Goal: Task Accomplishment & Management: Complete application form

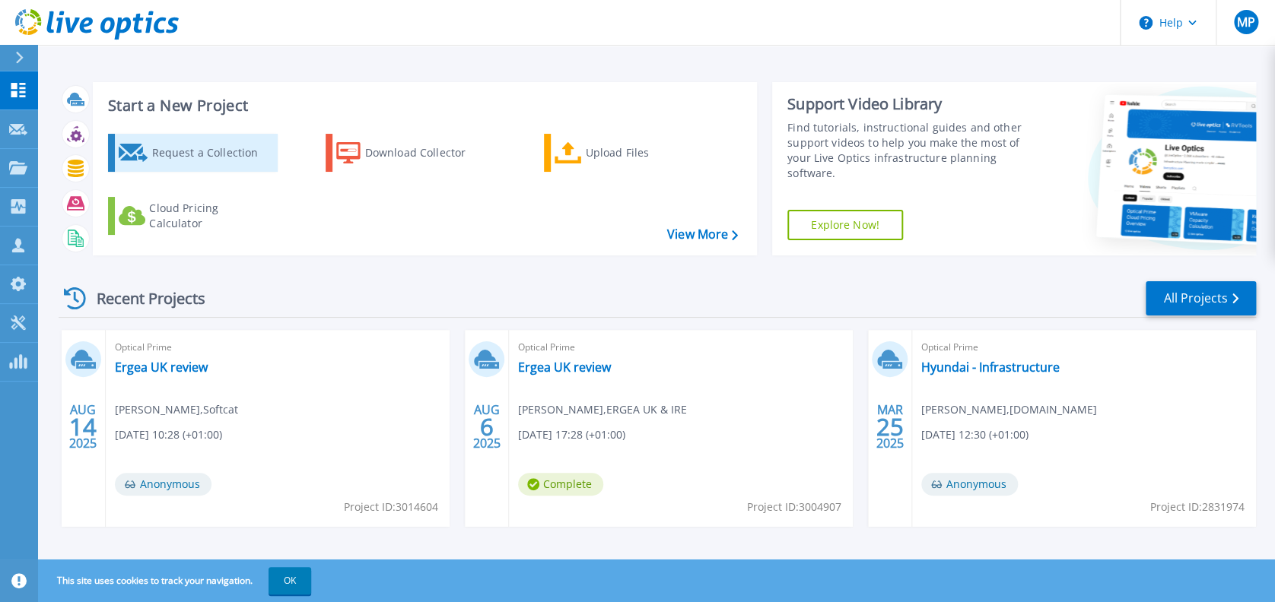
click at [184, 154] on div "Request a Collection" at bounding box center [212, 153] width 122 height 30
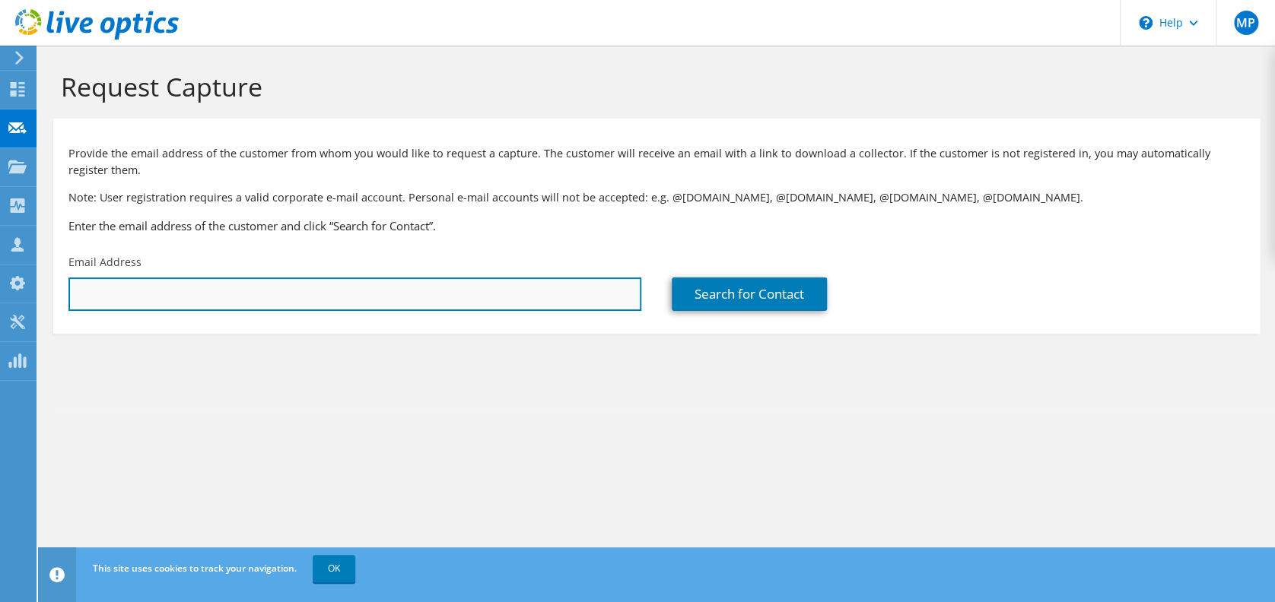
click at [330, 304] on input "text" at bounding box center [354, 294] width 573 height 33
paste input "[DOMAIN_NAME][EMAIL_ADDRESS][DOMAIN_NAME]"
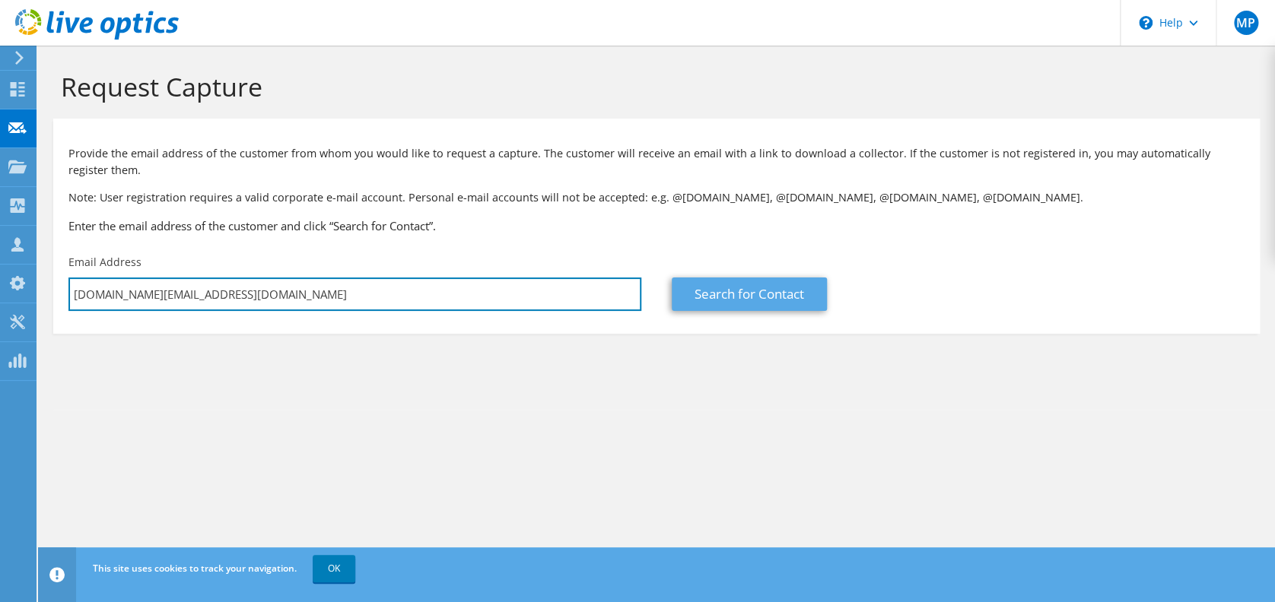
type input "[DOMAIN_NAME][EMAIL_ADDRESS][DOMAIN_NAME]"
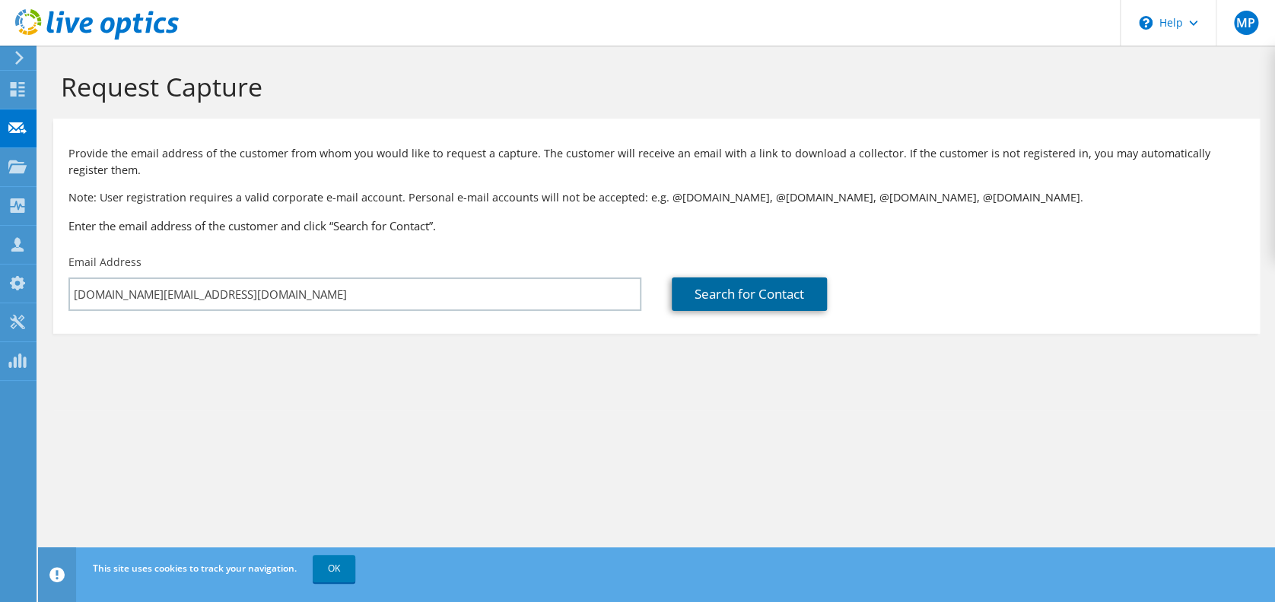
click at [733, 304] on link "Search for Contact" at bounding box center [749, 294] width 155 height 33
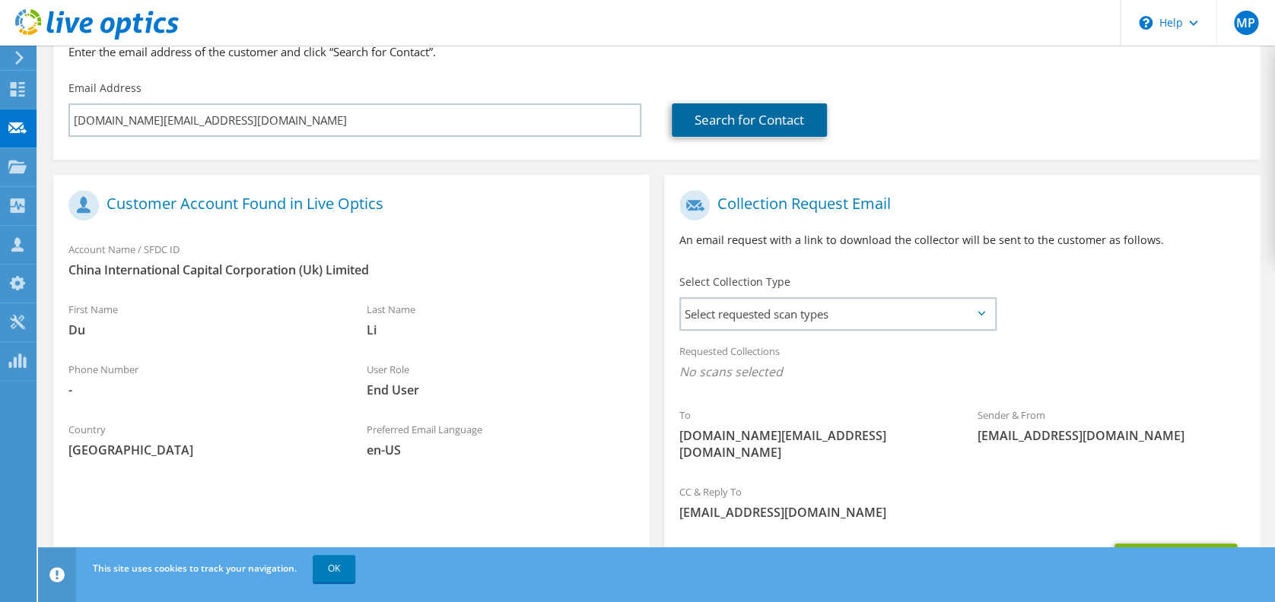
scroll to position [202, 0]
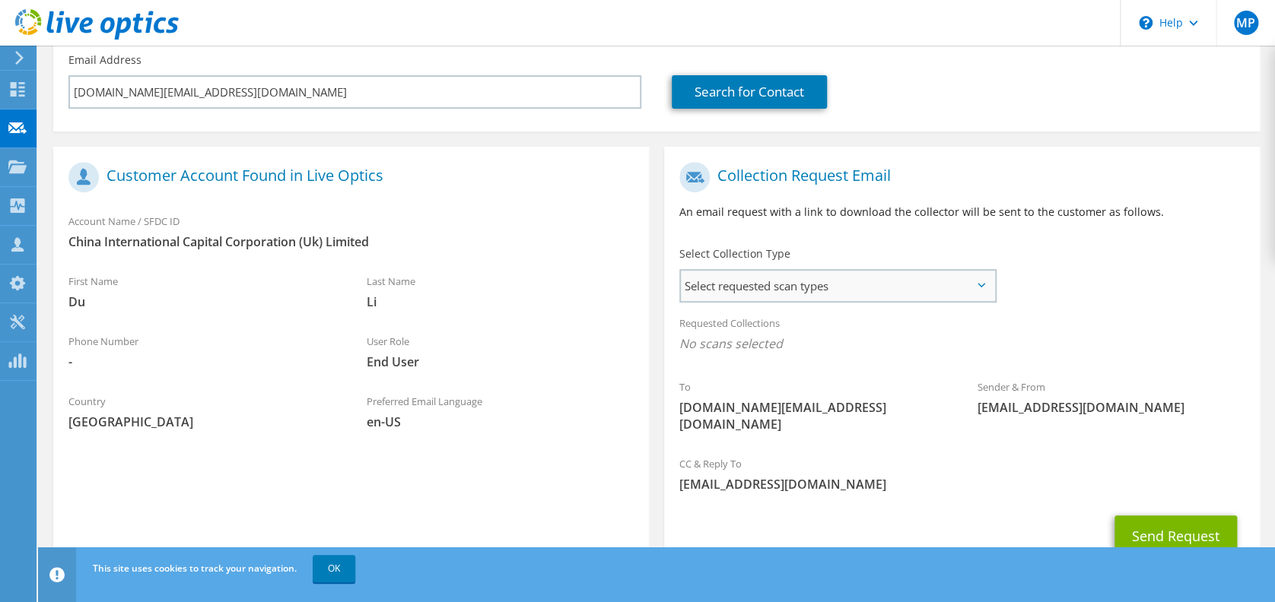
click at [925, 286] on span "Select requested scan types" at bounding box center [838, 286] width 314 height 30
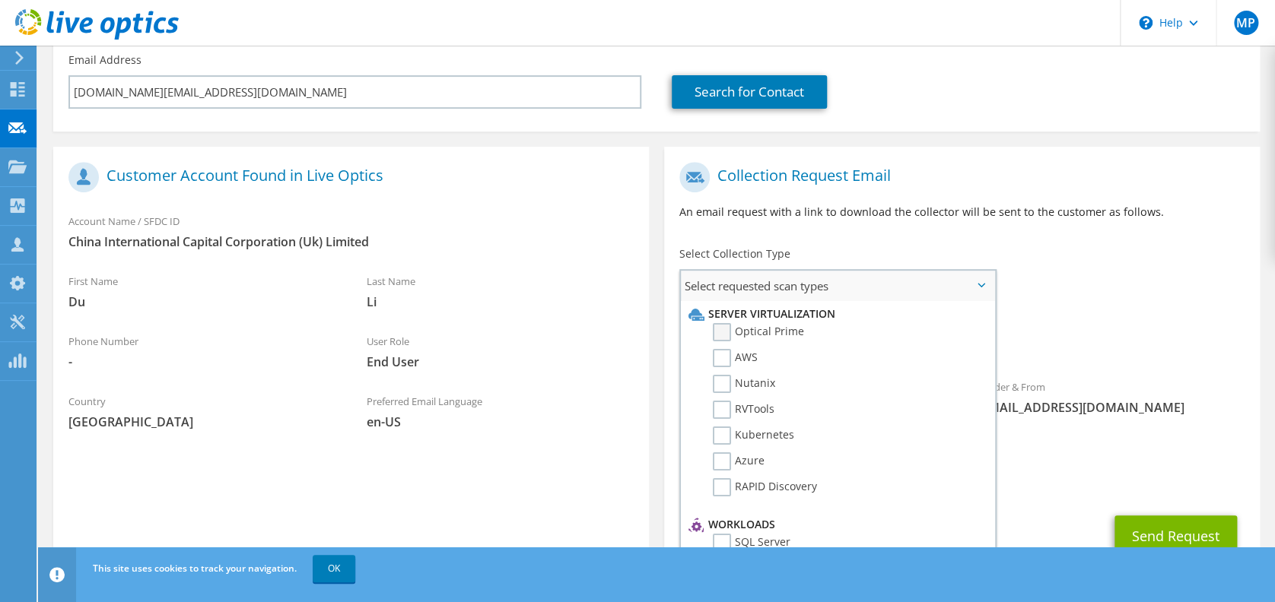
drag, startPoint x: 725, startPoint y: 327, endPoint x: 720, endPoint y: 339, distance: 12.6
click at [724, 328] on label "Optical Prime" at bounding box center [758, 332] width 91 height 18
click at [0, 0] on input "Optical Prime" at bounding box center [0, 0] width 0 height 0
click at [720, 358] on label "AWS" at bounding box center [735, 358] width 45 height 18
click at [0, 0] on input "AWS" at bounding box center [0, 0] width 0 height 0
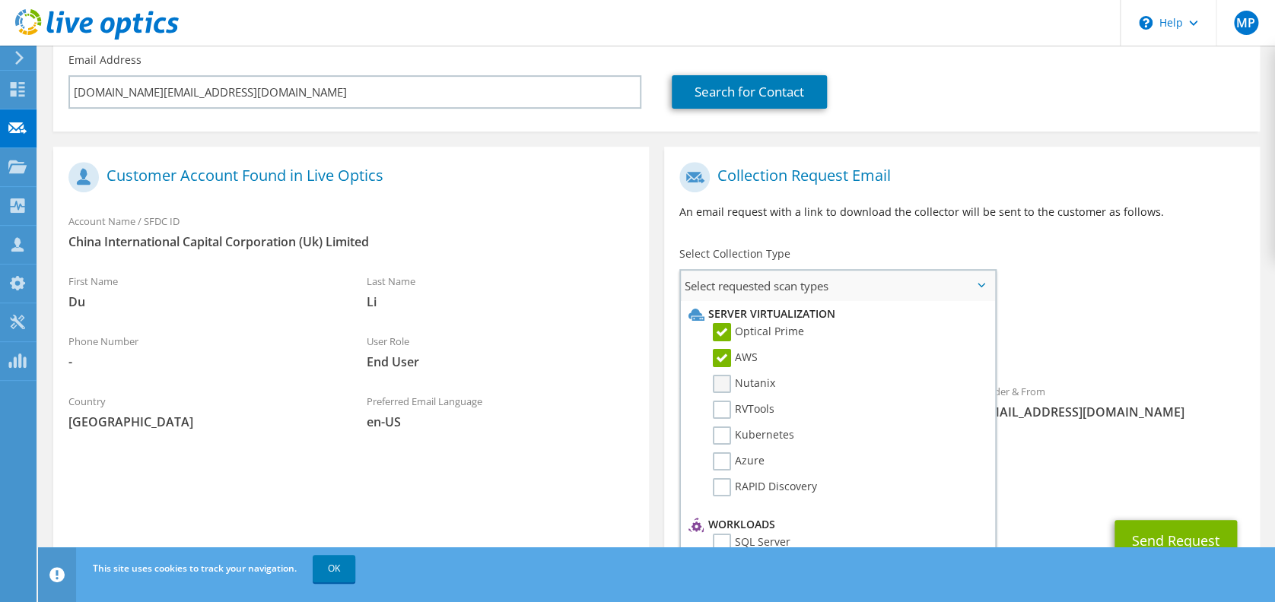
click at [723, 388] on label "Nutanix" at bounding box center [744, 384] width 62 height 18
click at [0, 0] on input "Nutanix" at bounding box center [0, 0] width 0 height 0
click at [723, 406] on label "RVTools" at bounding box center [744, 410] width 62 height 18
click at [0, 0] on input "RVTools" at bounding box center [0, 0] width 0 height 0
click at [724, 433] on label "Kubernetes" at bounding box center [753, 436] width 81 height 18
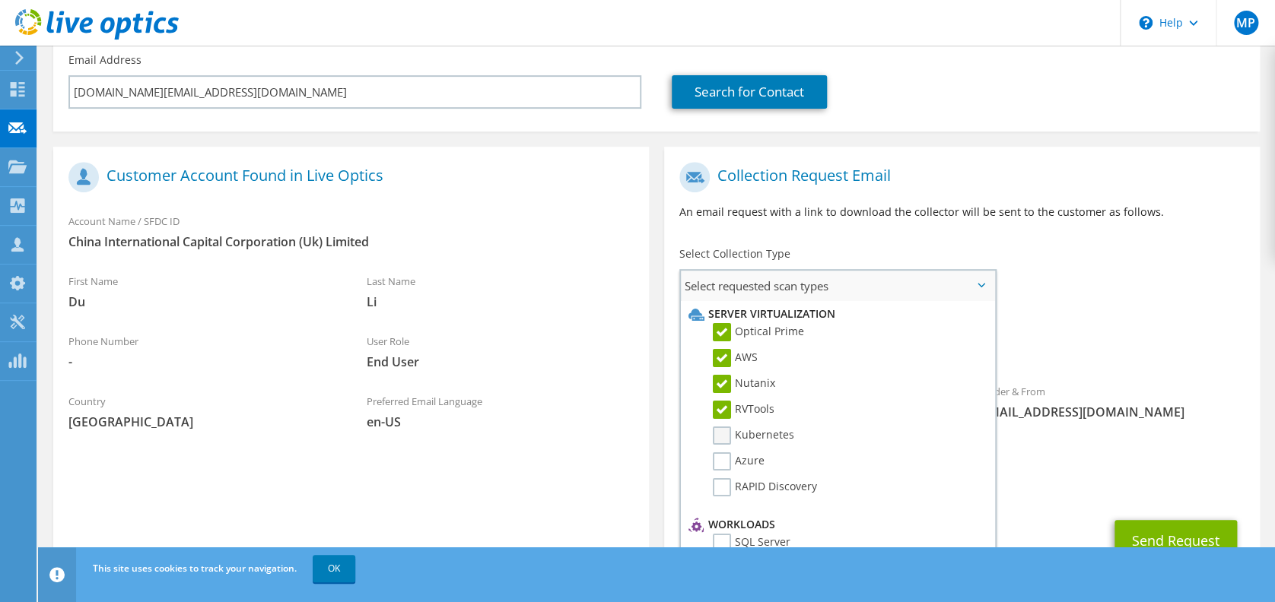
click at [0, 0] on input "Kubernetes" at bounding box center [0, 0] width 0 height 0
click at [720, 462] on label "Azure" at bounding box center [739, 462] width 52 height 18
click at [0, 0] on input "Azure" at bounding box center [0, 0] width 0 height 0
click at [723, 485] on label "RAPID Discovery" at bounding box center [765, 487] width 104 height 18
click at [0, 0] on input "RAPID Discovery" at bounding box center [0, 0] width 0 height 0
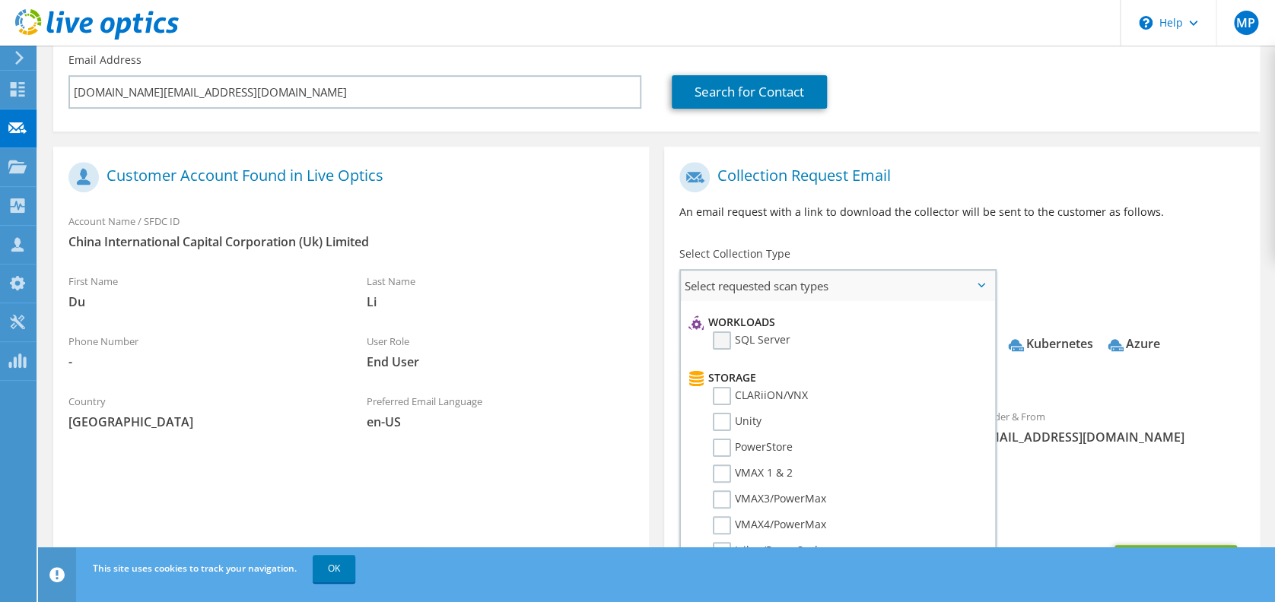
click at [721, 332] on label "SQL Server" at bounding box center [752, 341] width 78 height 18
click at [0, 0] on input "SQL Server" at bounding box center [0, 0] width 0 height 0
click at [721, 389] on label "CLARiiON/VNX" at bounding box center [760, 396] width 95 height 18
click at [0, 0] on input "CLARiiON/VNX" at bounding box center [0, 0] width 0 height 0
click at [720, 421] on label "Unity" at bounding box center [737, 422] width 49 height 18
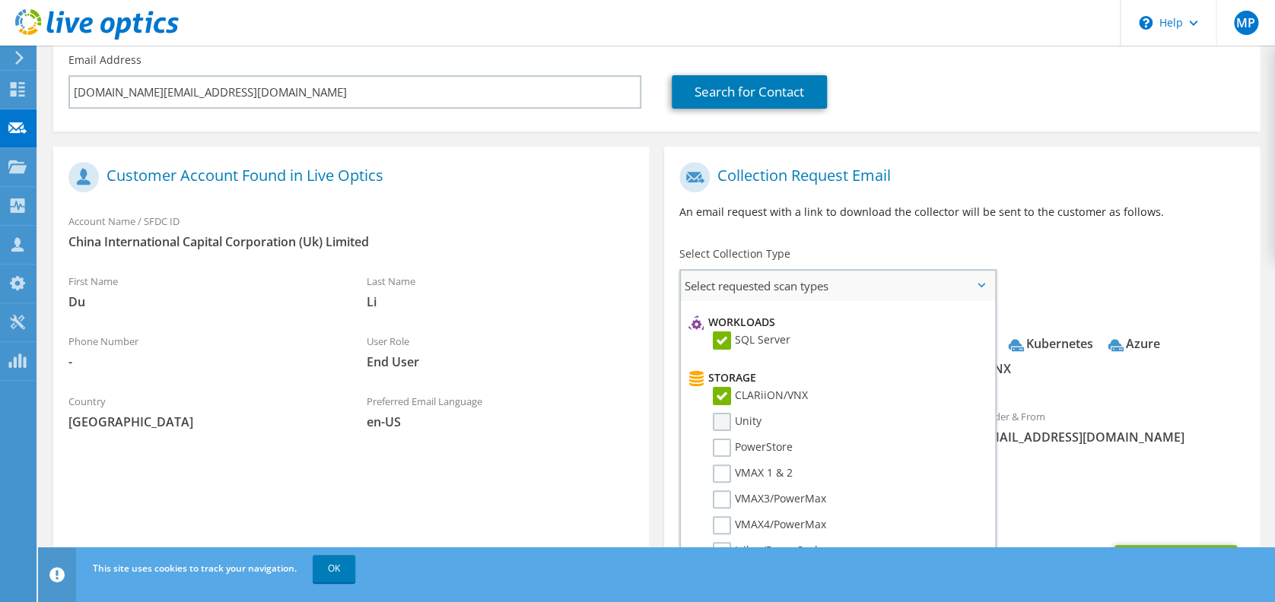
click at [0, 0] on input "Unity" at bounding box center [0, 0] width 0 height 0
click at [724, 439] on label "PowerStore" at bounding box center [753, 448] width 80 height 18
click at [0, 0] on input "PowerStore" at bounding box center [0, 0] width 0 height 0
click at [730, 472] on label "VMAX 1 & 2" at bounding box center [753, 474] width 80 height 18
click at [0, 0] on input "VMAX 1 & 2" at bounding box center [0, 0] width 0 height 0
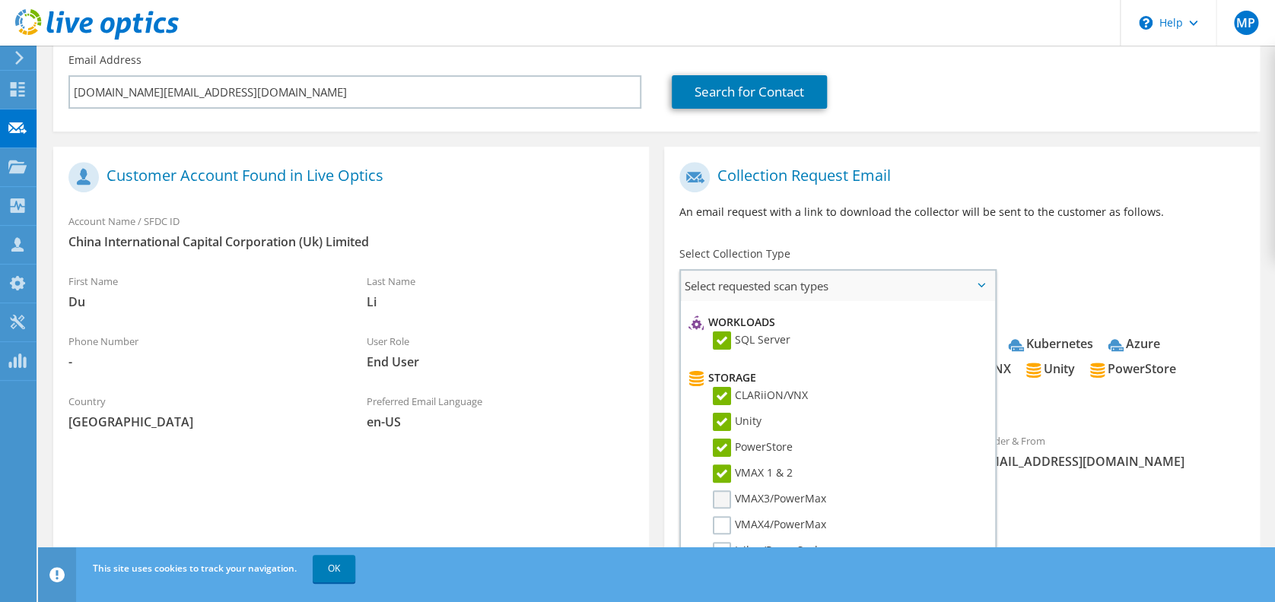
click at [721, 496] on label "VMAX3/PowerMax" at bounding box center [769, 500] width 113 height 18
click at [0, 0] on input "VMAX3/PowerMax" at bounding box center [0, 0] width 0 height 0
click at [720, 517] on label "VMAX4/PowerMax" at bounding box center [769, 526] width 113 height 18
click at [0, 0] on input "VMAX4/PowerMax" at bounding box center [0, 0] width 0 height 0
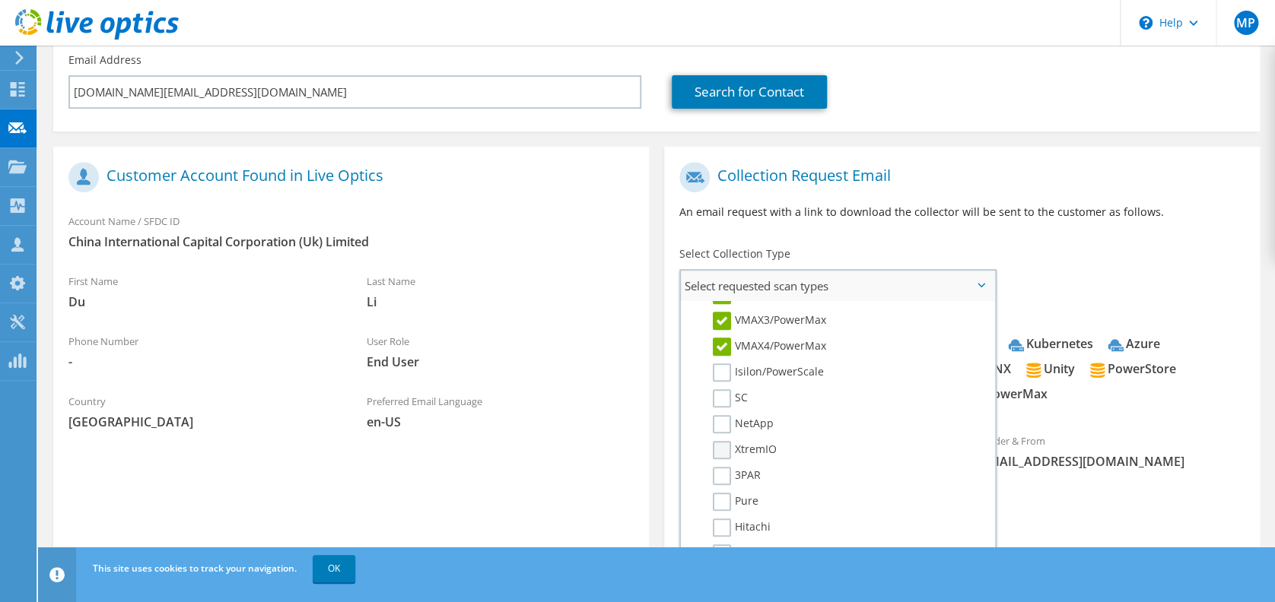
scroll to position [405, 0]
click at [720, 339] on label "Isilon/PowerScale" at bounding box center [768, 348] width 111 height 18
click at [0, 0] on input "Isilon/PowerScale" at bounding box center [0, 0] width 0 height 0
click at [725, 369] on label "SC" at bounding box center [730, 374] width 35 height 18
click at [0, 0] on input "SC" at bounding box center [0, 0] width 0 height 0
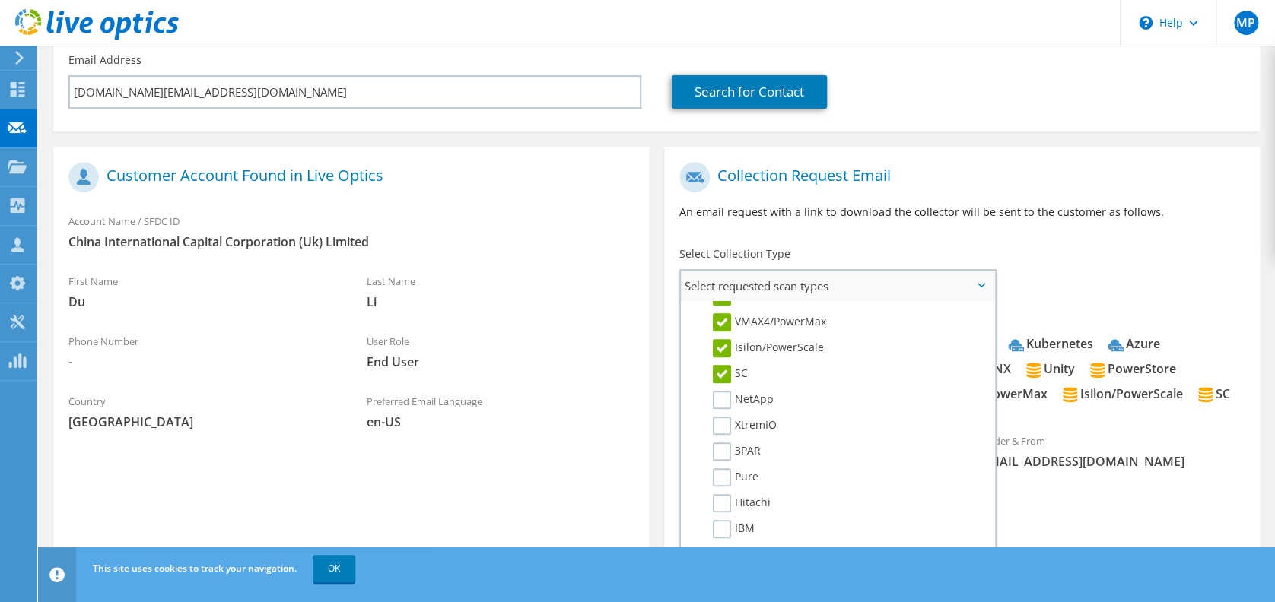
click at [725, 405] on li "NetApp" at bounding box center [836, 404] width 303 height 26
click at [723, 393] on label "NetApp" at bounding box center [743, 400] width 61 height 18
click at [0, 0] on input "NetApp" at bounding box center [0, 0] width 0 height 0
click at [723, 419] on label "XtremIO" at bounding box center [745, 426] width 64 height 18
click at [0, 0] on input "XtremIO" at bounding box center [0, 0] width 0 height 0
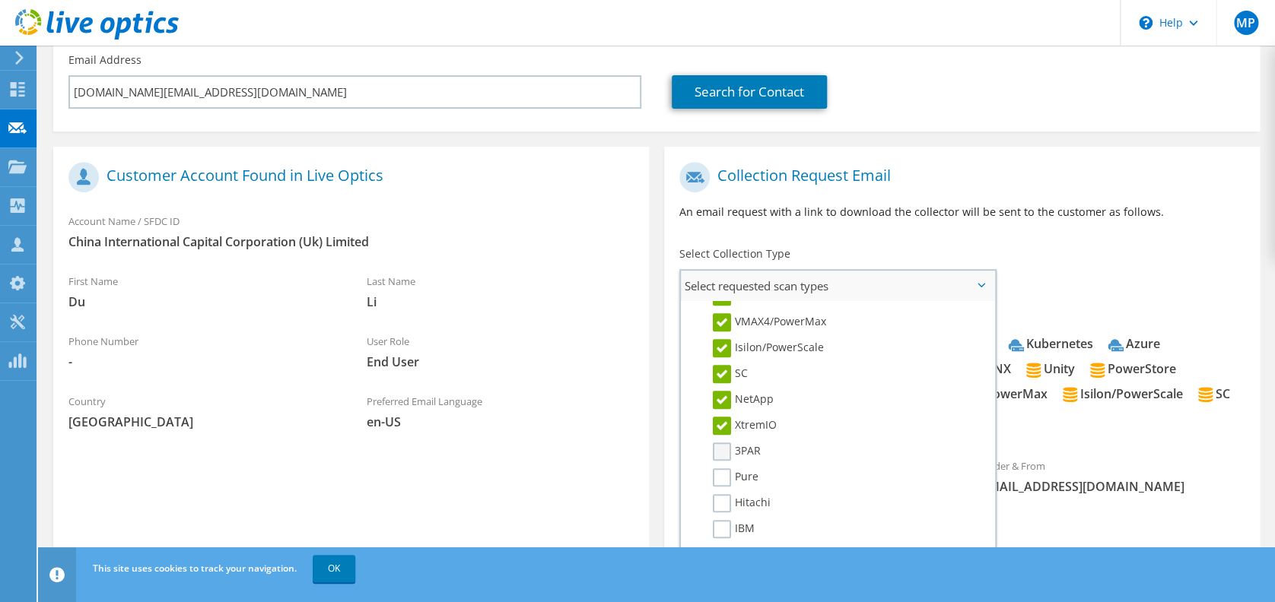
click at [722, 443] on label "3PAR" at bounding box center [737, 452] width 48 height 18
click at [0, 0] on input "3PAR" at bounding box center [0, 0] width 0 height 0
click at [722, 473] on label "Pure" at bounding box center [736, 478] width 46 height 18
click at [0, 0] on input "Pure" at bounding box center [0, 0] width 0 height 0
click at [722, 494] on label "Hitachi" at bounding box center [742, 503] width 58 height 18
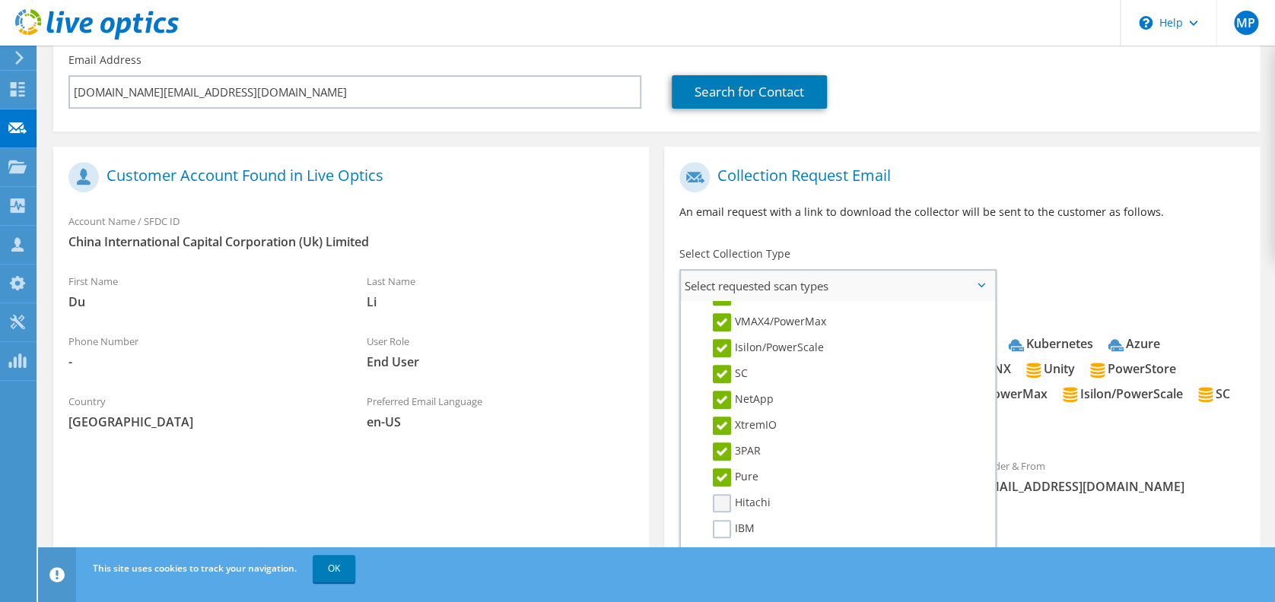
click at [0, 0] on input "Hitachi" at bounding box center [0, 0] width 0 height 0
click at [720, 525] on label "IBM" at bounding box center [734, 529] width 42 height 18
click at [0, 0] on input "IBM" at bounding box center [0, 0] width 0 height 0
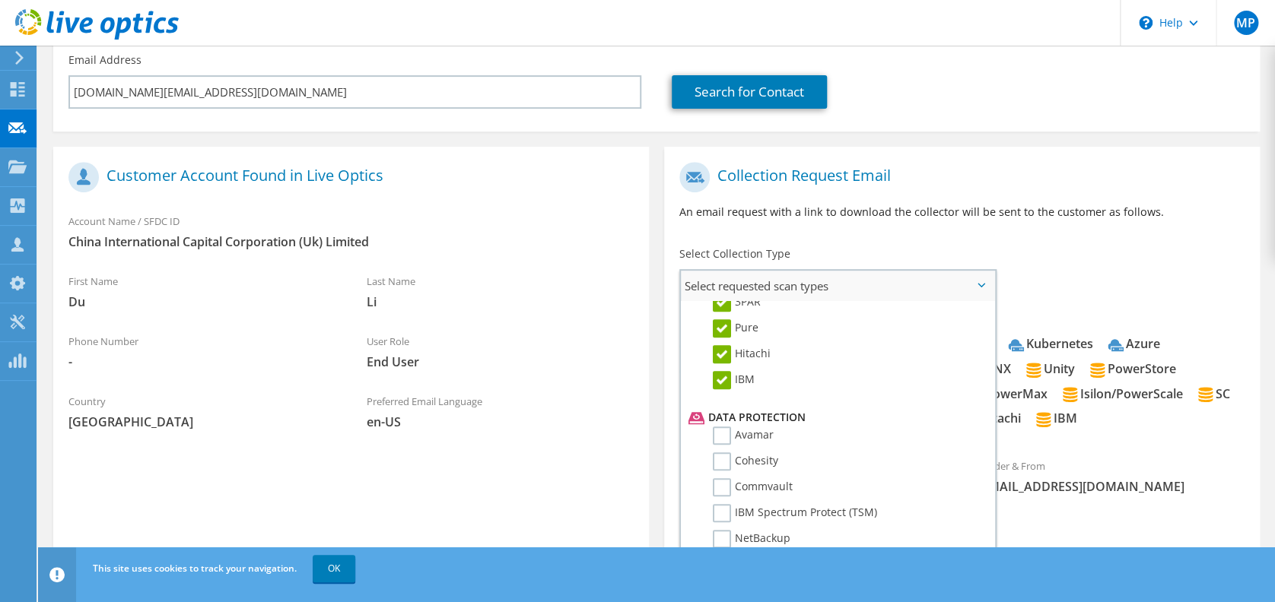
scroll to position [609, 0]
click at [728, 373] on label "Avamar" at bounding box center [743, 382] width 61 height 18
click at [0, 0] on input "Avamar" at bounding box center [0, 0] width 0 height 0
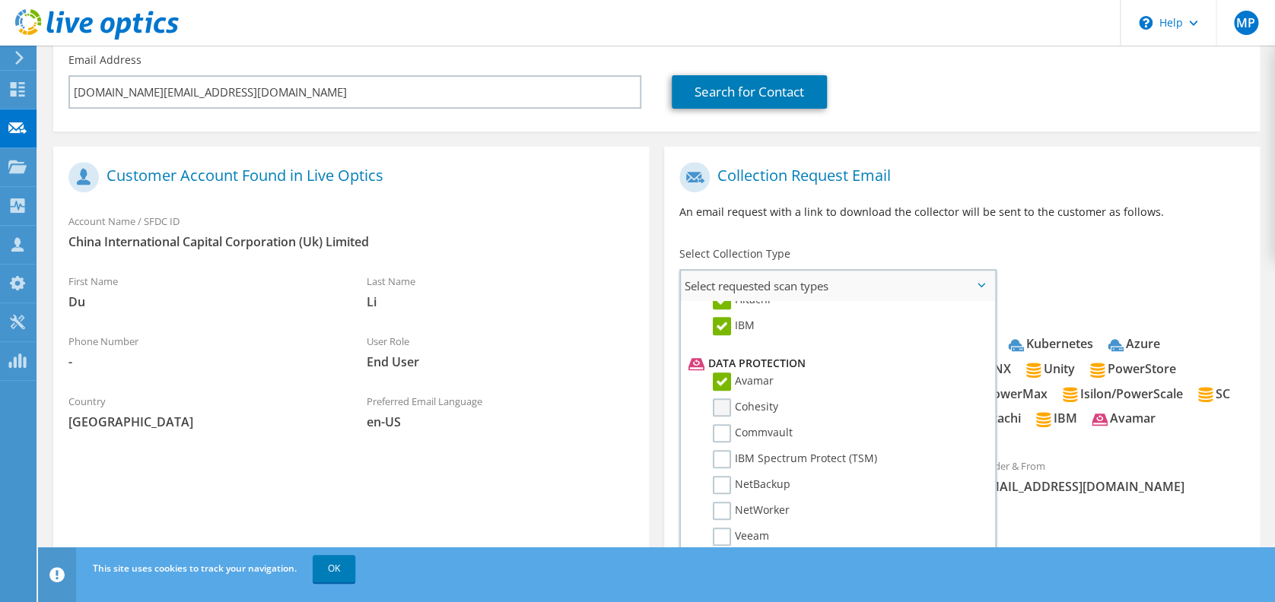
click at [726, 399] on label "Cohesity" at bounding box center [745, 408] width 65 height 18
click at [0, 0] on input "Cohesity" at bounding box center [0, 0] width 0 height 0
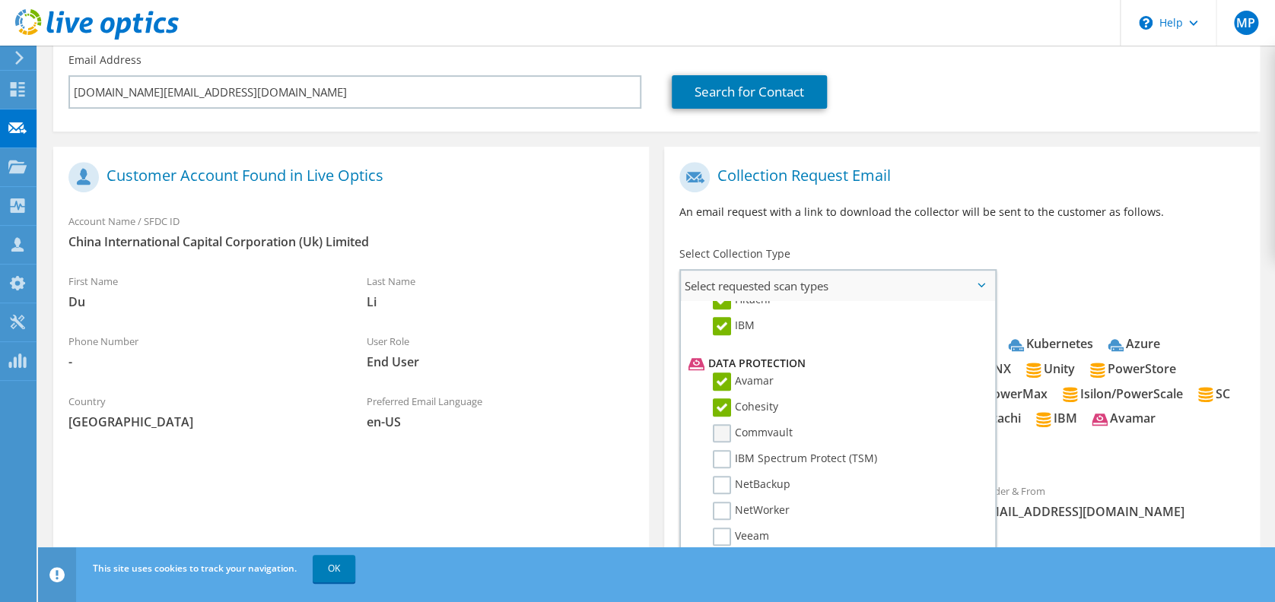
click at [723, 430] on label "Commvault" at bounding box center [753, 433] width 80 height 18
click at [0, 0] on input "Commvault" at bounding box center [0, 0] width 0 height 0
click at [720, 450] on label "IBM Spectrum Protect (TSM)" at bounding box center [795, 459] width 164 height 18
click at [0, 0] on input "IBM Spectrum Protect (TSM)" at bounding box center [0, 0] width 0 height 0
click at [720, 476] on label "NetBackup" at bounding box center [752, 485] width 78 height 18
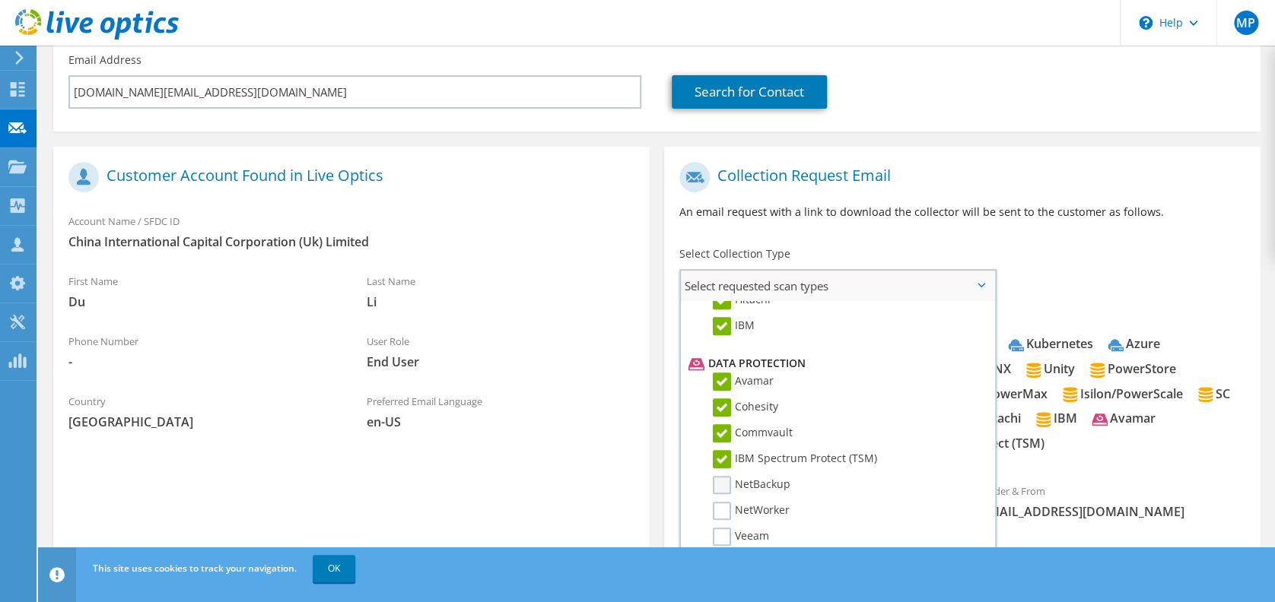
click at [0, 0] on input "NetBackup" at bounding box center [0, 0] width 0 height 0
click at [720, 502] on label "NetWorker" at bounding box center [751, 511] width 77 height 18
click at [0, 0] on input "NetWorker" at bounding box center [0, 0] width 0 height 0
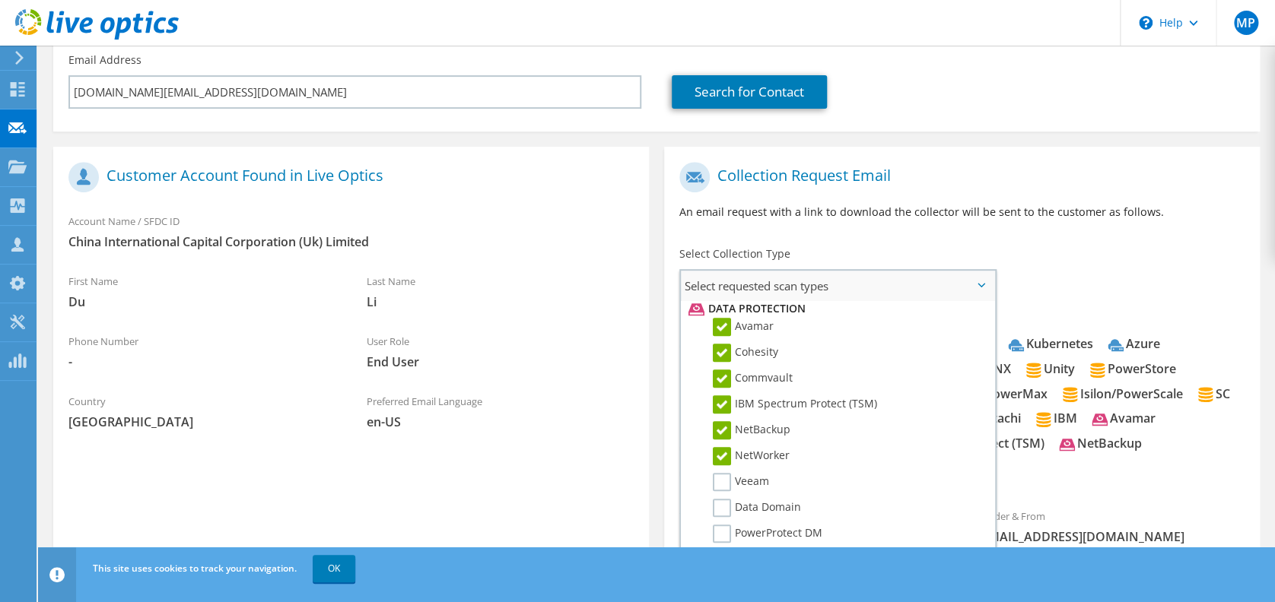
scroll to position [710, 0]
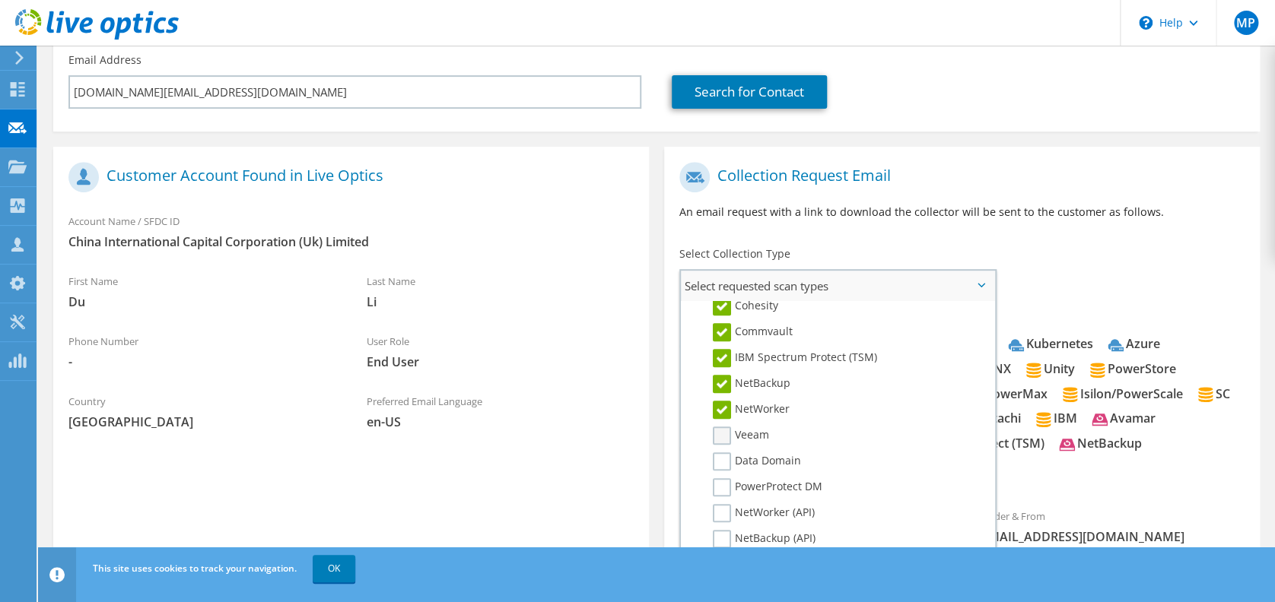
click at [718, 428] on label "Veeam" at bounding box center [741, 436] width 56 height 18
click at [0, 0] on input "Veeam" at bounding box center [0, 0] width 0 height 0
click at [720, 453] on label "Data Domain" at bounding box center [757, 462] width 88 height 18
click at [0, 0] on input "Data Domain" at bounding box center [0, 0] width 0 height 0
click at [724, 478] on label "PowerProtect DM" at bounding box center [768, 487] width 110 height 18
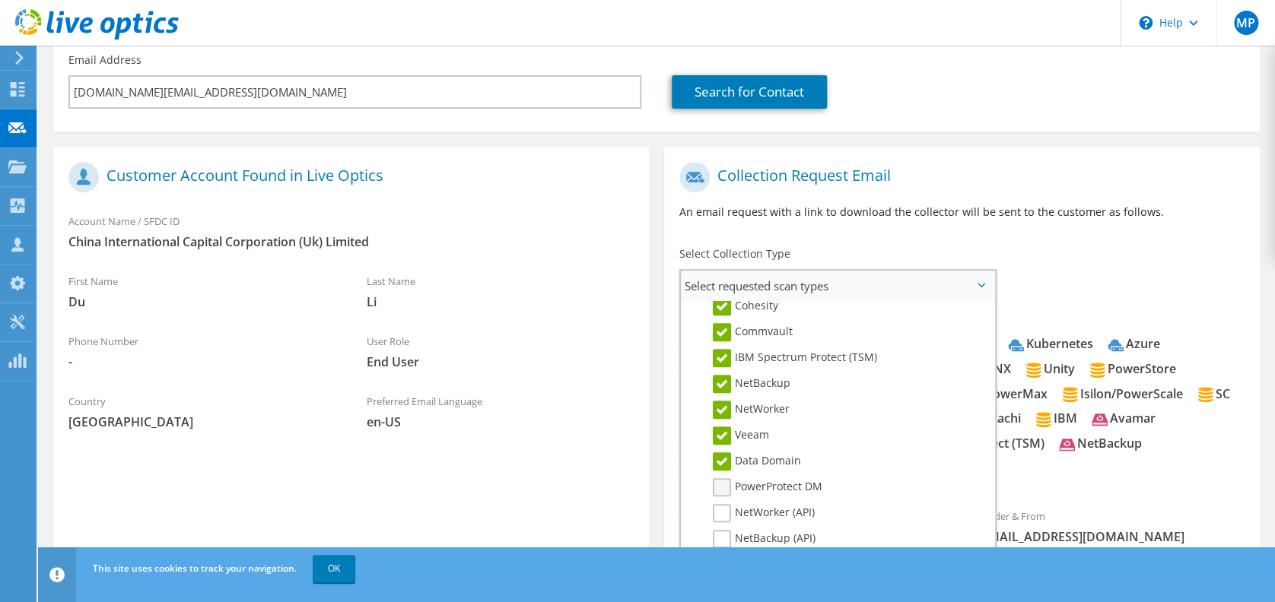
click at [0, 0] on input "PowerProtect DM" at bounding box center [0, 0] width 0 height 0
click at [724, 509] on label "NetWorker (API)" at bounding box center [764, 513] width 102 height 18
click at [0, 0] on input "NetWorker (API)" at bounding box center [0, 0] width 0 height 0
click at [725, 530] on label "NetBackup (API)" at bounding box center [764, 539] width 103 height 18
click at [0, 0] on input "NetBackup (API)" at bounding box center [0, 0] width 0 height 0
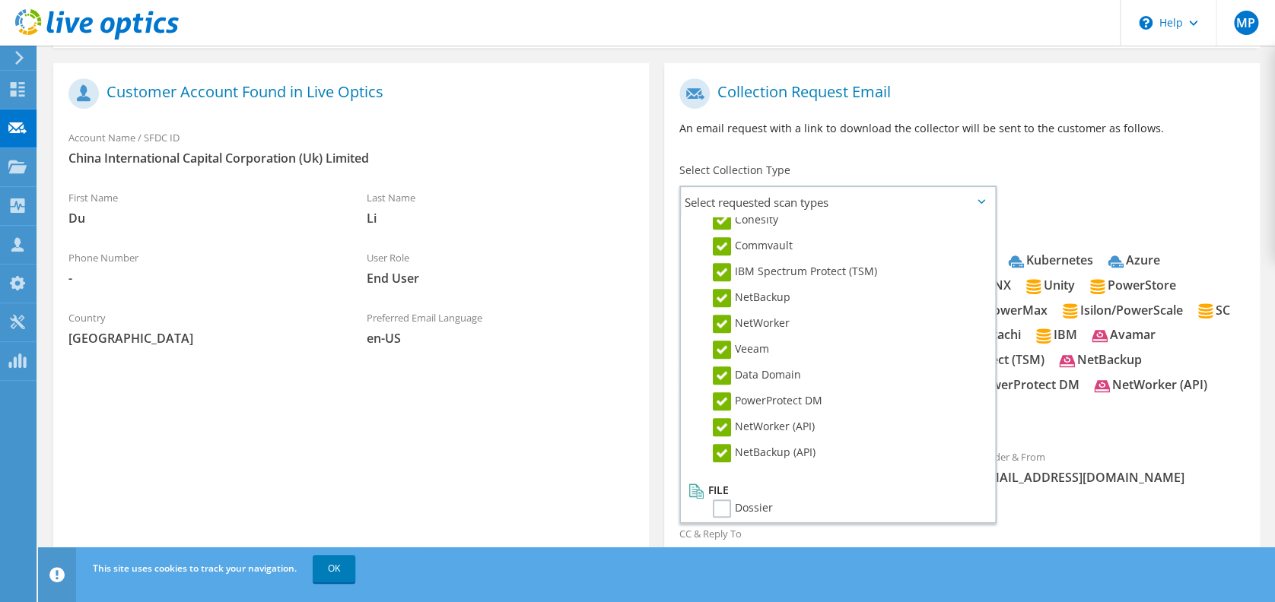
scroll to position [400, 0]
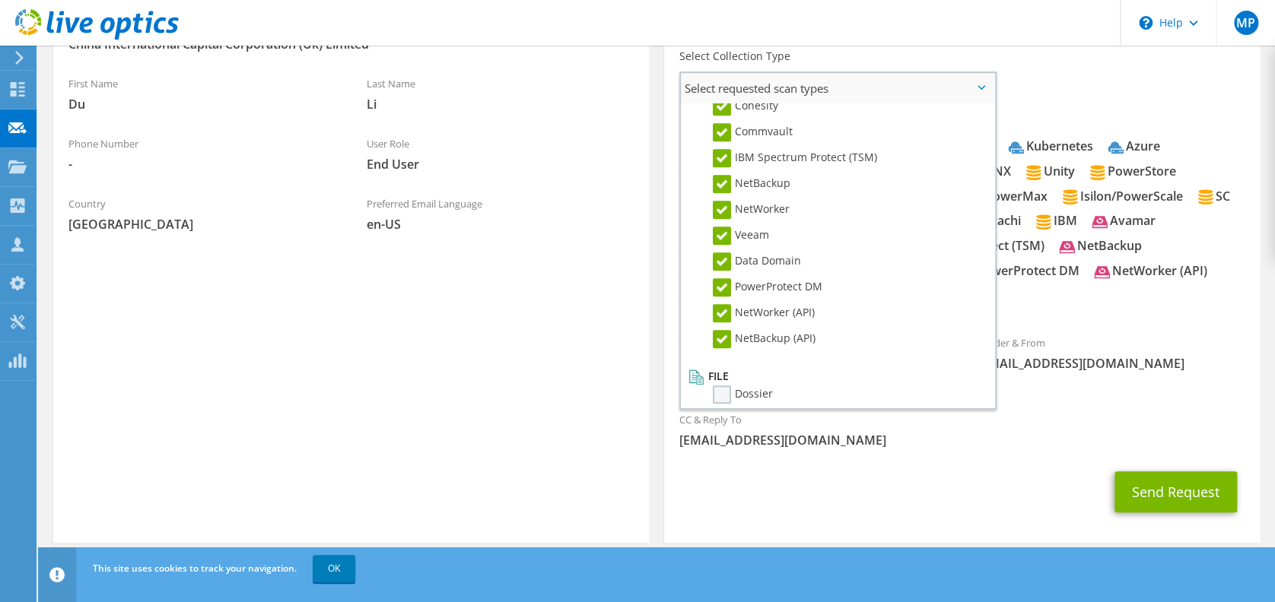
click at [717, 386] on label "Dossier" at bounding box center [743, 395] width 60 height 18
click at [0, 0] on input "Dossier" at bounding box center [0, 0] width 0 height 0
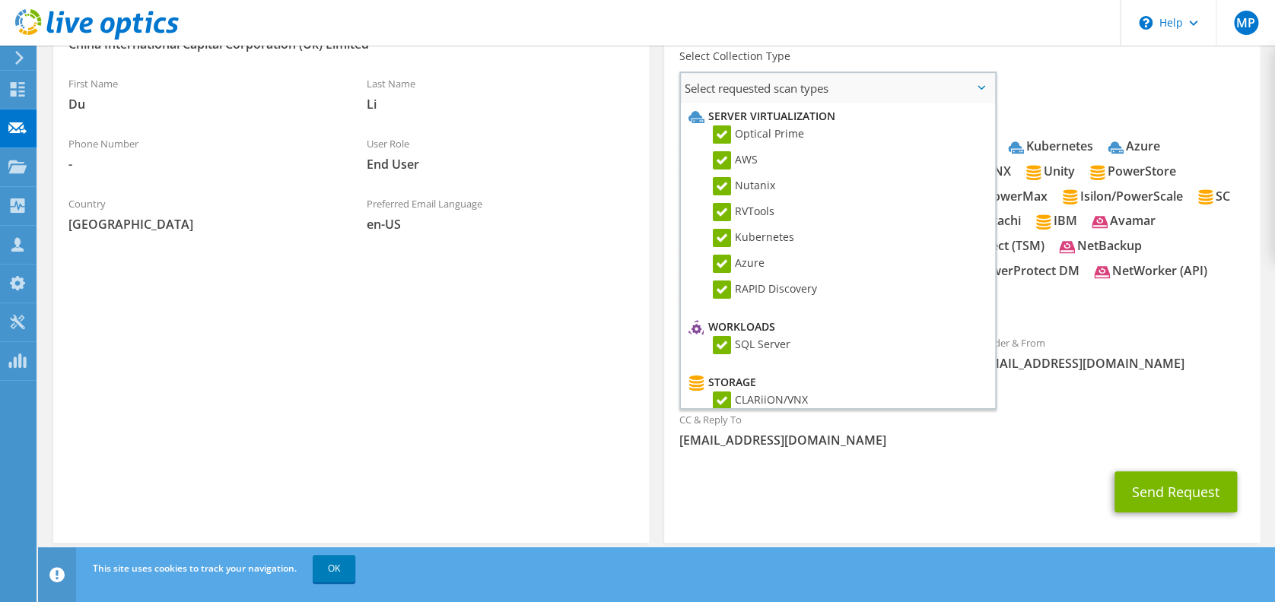
scroll to position [0, 0]
click at [1044, 310] on span "Optical Prime AWS Nutanix RVTools Kubernetes Azure RAPID Discovery SQL Server" at bounding box center [961, 225] width 565 height 174
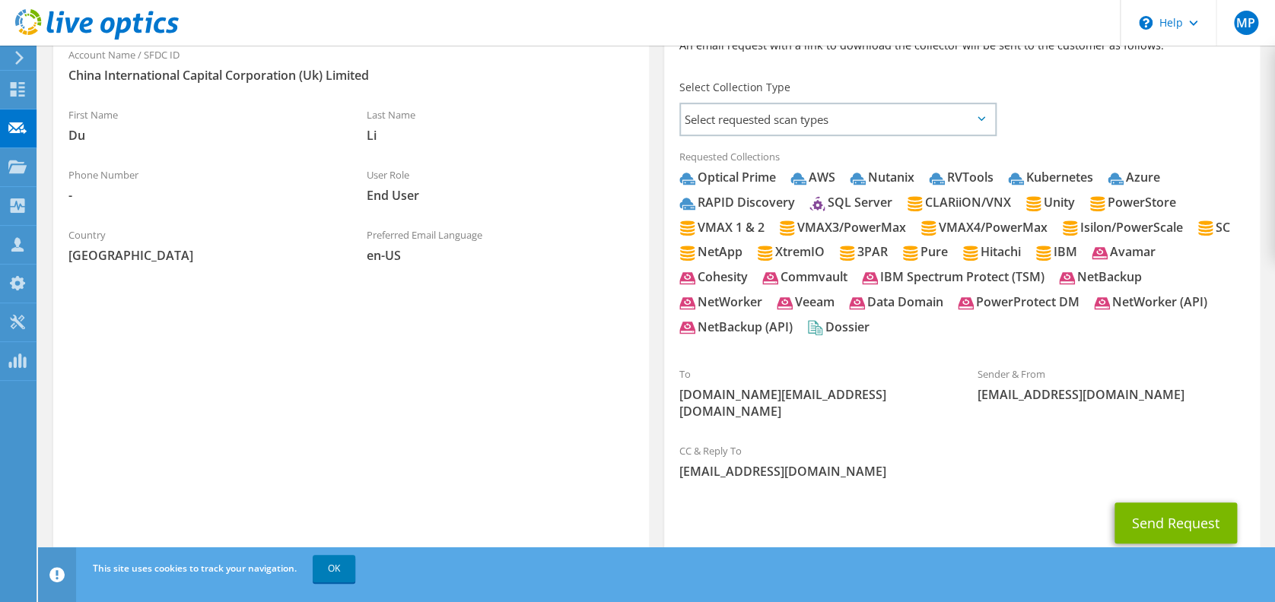
scroll to position [400, 0]
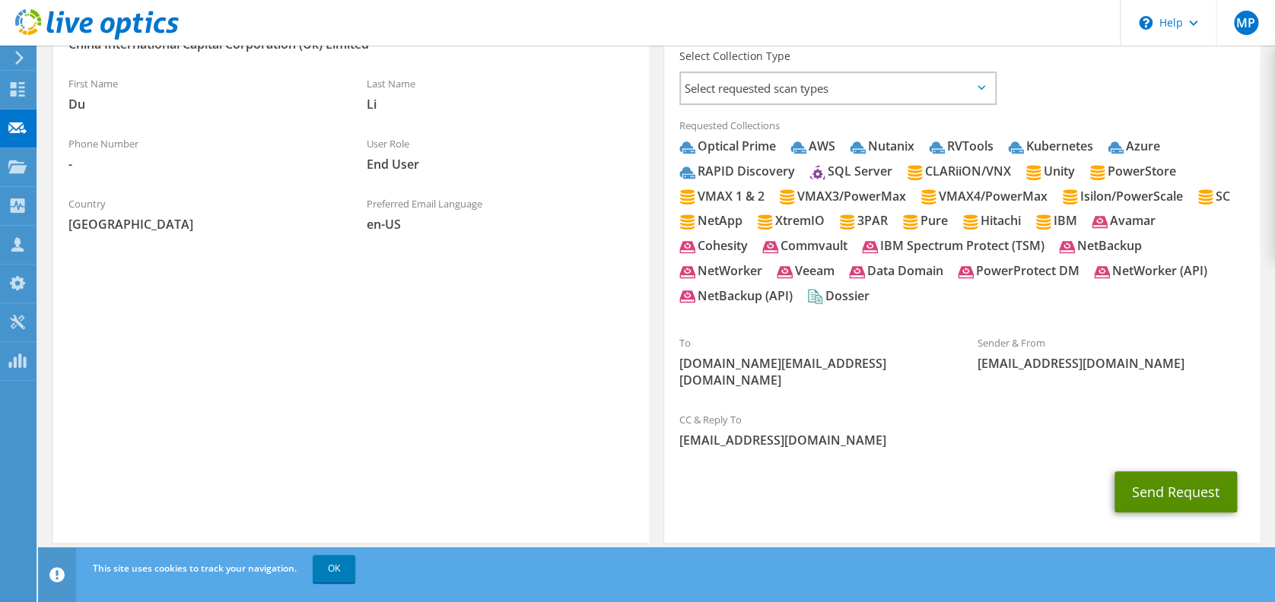
click at [1146, 472] on button "Send Request" at bounding box center [1175, 492] width 122 height 41
